Goal: Task Accomplishment & Management: Manage account settings

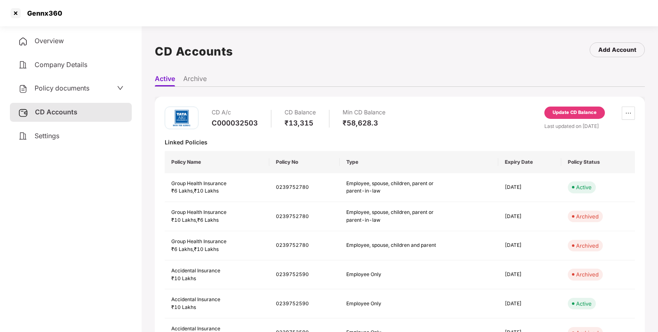
click at [11, 10] on div at bounding box center [15, 13] width 13 height 13
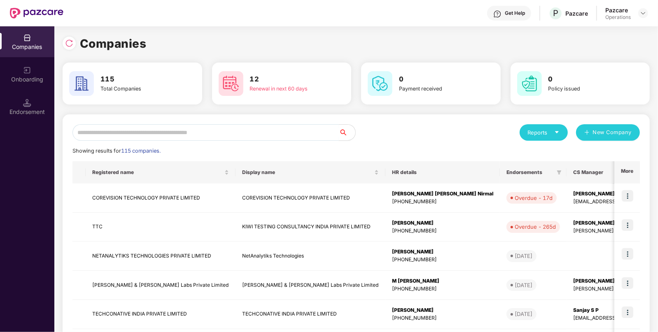
click at [203, 129] on input "text" at bounding box center [205, 132] width 266 height 16
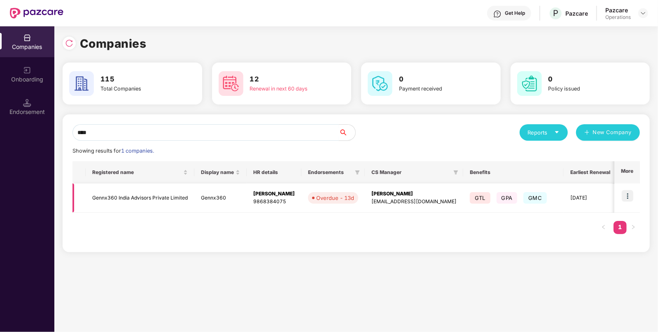
type input "****"
click at [630, 197] on img at bounding box center [628, 196] width 12 height 12
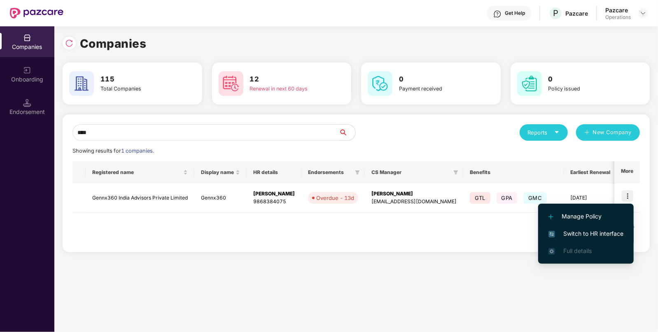
click at [578, 233] on span "Switch to HR interface" at bounding box center [585, 233] width 75 height 9
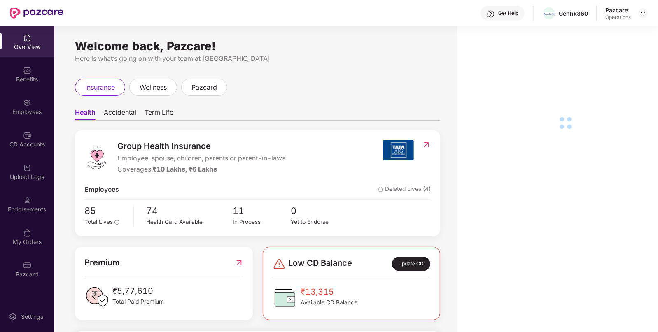
click at [33, 220] on div "OverView Benefits Employees CD Accounts Upload Logs Endorsements My Orders Pazc…" at bounding box center [27, 156] width 54 height 260
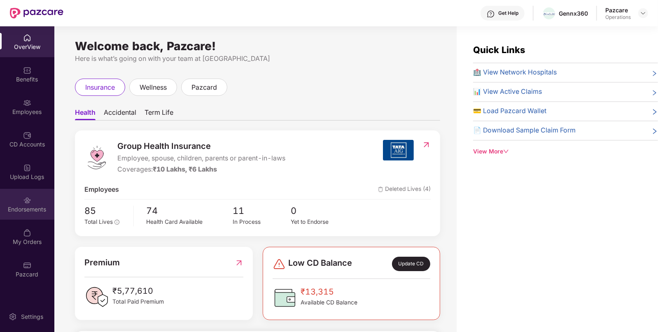
drag, startPoint x: 33, startPoint y: 220, endPoint x: 35, endPoint y: 210, distance: 10.5
click at [35, 210] on div "OverView Benefits Employees CD Accounts Upload Logs Endorsements My Orders Pazc…" at bounding box center [27, 156] width 54 height 260
click at [35, 210] on div "Endorsements" at bounding box center [27, 209] width 54 height 8
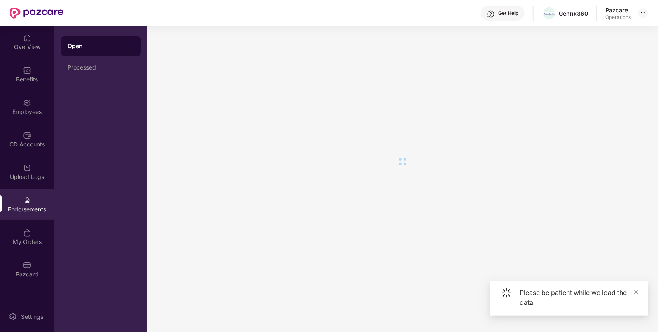
click at [35, 210] on div "Endorsements" at bounding box center [27, 209] width 54 height 8
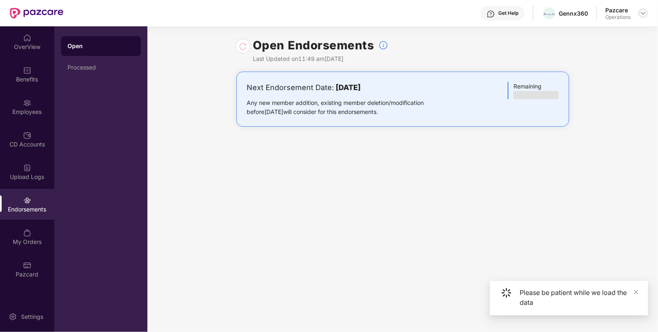
click at [641, 14] on img at bounding box center [643, 13] width 7 height 7
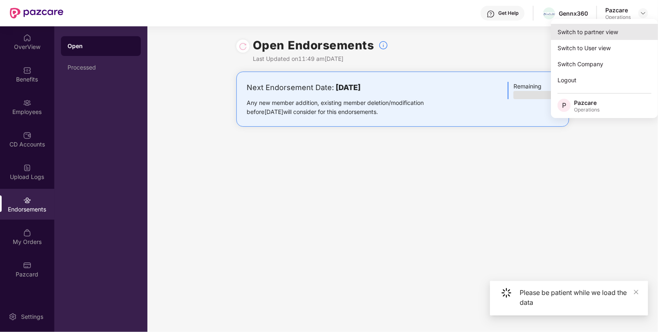
click at [606, 26] on div "Switch to partner view" at bounding box center [604, 32] width 107 height 16
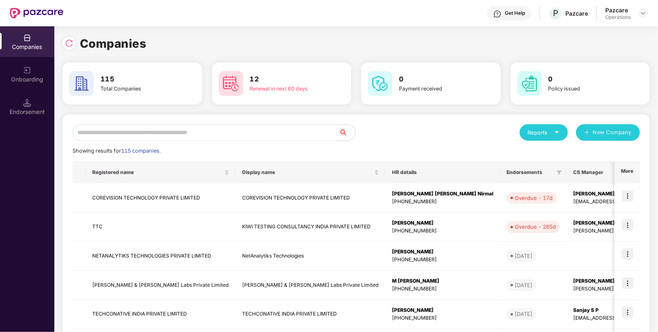
click at [202, 126] on input "text" at bounding box center [205, 132] width 266 height 16
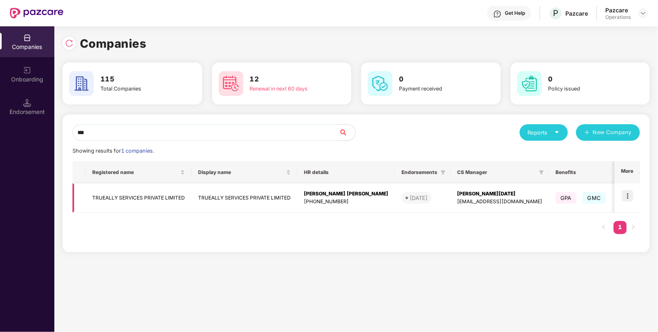
type input "***"
click at [628, 192] on img at bounding box center [628, 196] width 12 height 12
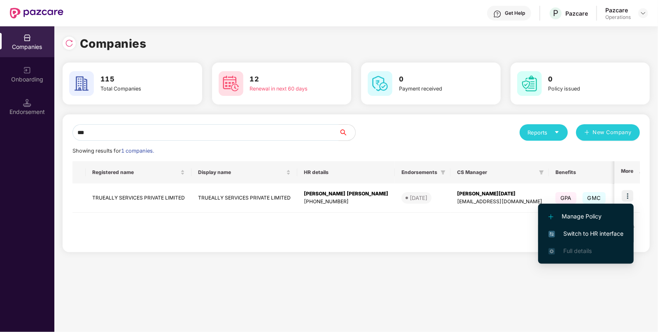
click at [588, 231] on span "Switch to HR interface" at bounding box center [585, 233] width 75 height 9
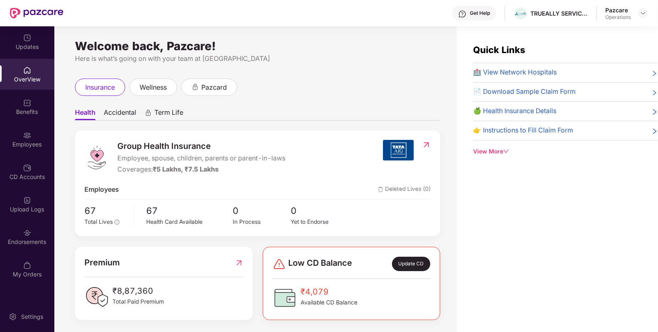
click at [37, 137] on div "Employees" at bounding box center [27, 139] width 54 height 31
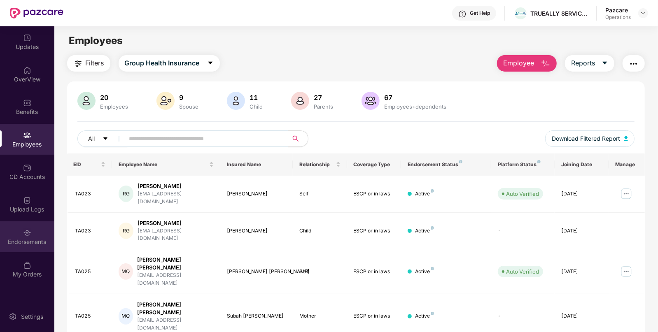
click at [36, 249] on div "Endorsements" at bounding box center [27, 237] width 54 height 31
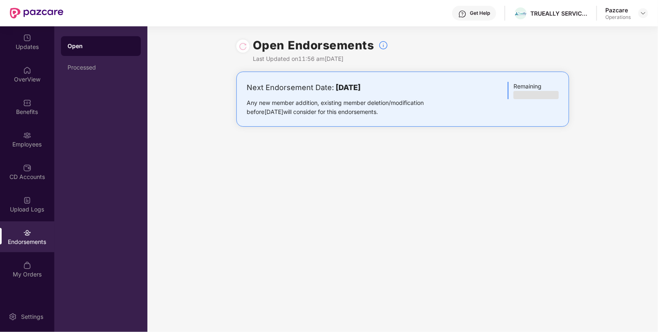
click at [248, 47] on div at bounding box center [242, 46] width 13 height 13
click at [39, 103] on div "Benefits" at bounding box center [27, 106] width 54 height 31
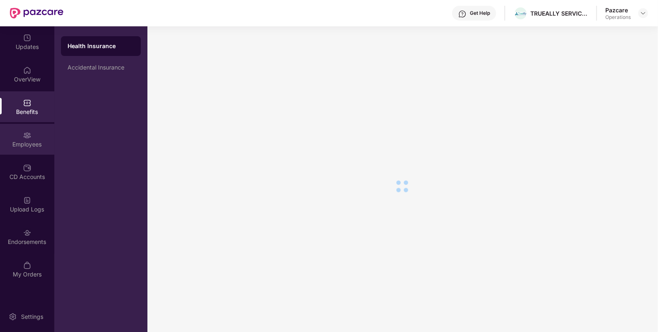
click at [20, 150] on div "Employees" at bounding box center [27, 139] width 54 height 31
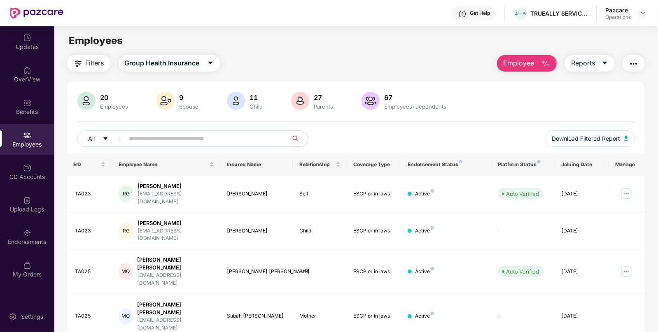
click at [174, 133] on input "text" at bounding box center [203, 139] width 148 height 12
paste input "*****"
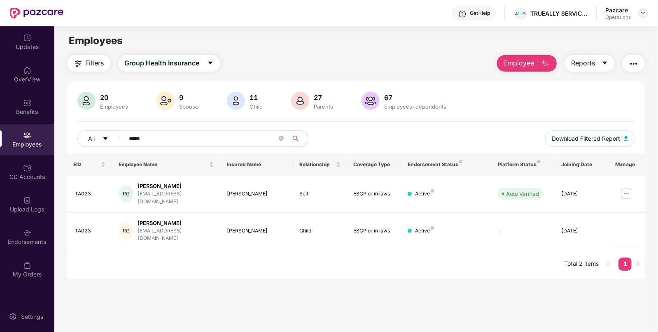
type input "*****"
click at [642, 13] on img at bounding box center [643, 13] width 7 height 7
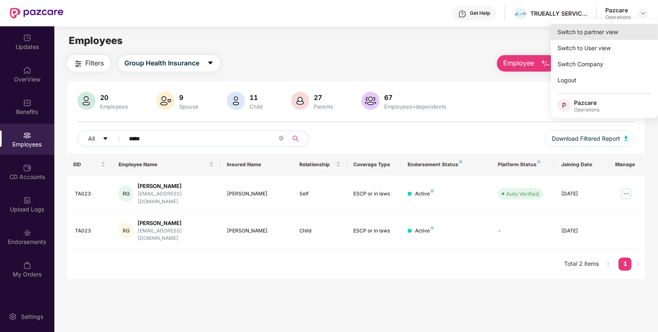
click at [589, 32] on div "Switch to partner view" at bounding box center [604, 32] width 107 height 16
